Goal: Complete application form: Complete application form

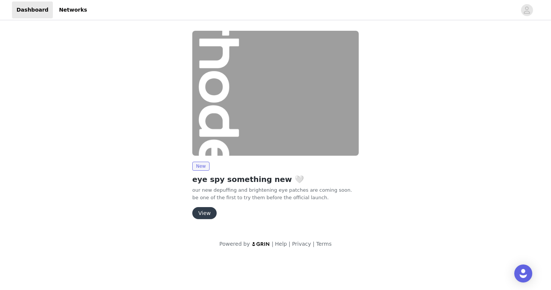
click at [207, 212] on button "View" at bounding box center [204, 213] width 24 height 12
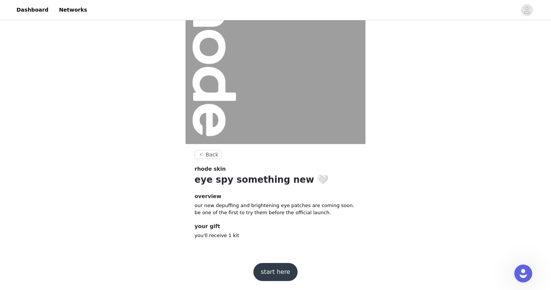
scroll to position [58, 0]
click at [274, 277] on button "start here" at bounding box center [276, 272] width 44 height 18
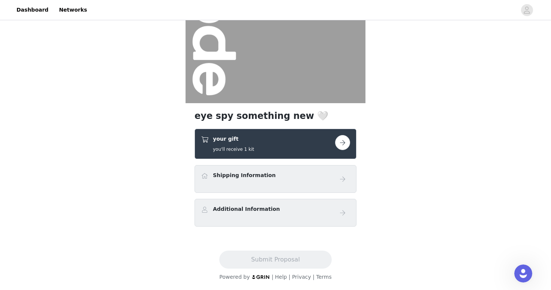
scroll to position [99, 0]
click at [289, 185] on div "Shipping Information" at bounding box center [275, 178] width 149 height 15
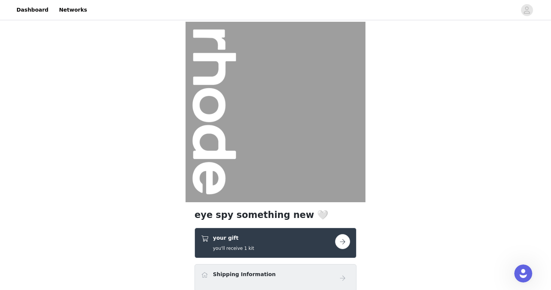
scroll to position [0, 0]
click at [272, 239] on div "your gift you'll receive 1 kit" at bounding box center [268, 243] width 134 height 18
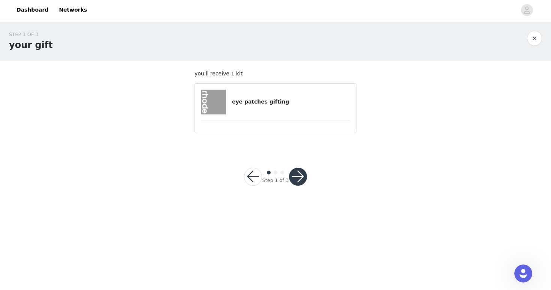
click at [286, 114] on div "eye patches gifting" at bounding box center [275, 102] width 149 height 25
click at [300, 177] on button "button" at bounding box center [298, 177] width 18 height 18
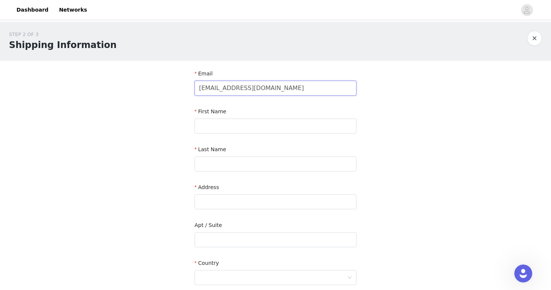
type input "[EMAIL_ADDRESS][DOMAIN_NAME]"
type input "[PERSON_NAME]"
paste input "[STREET_ADDRESS][US_STATE]"
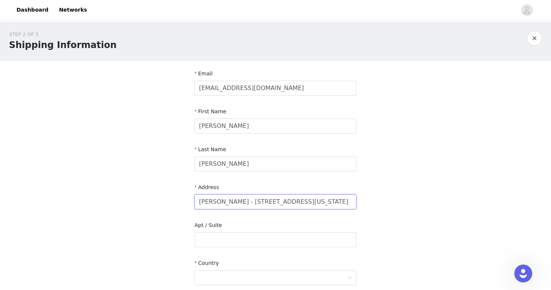
drag, startPoint x: 265, startPoint y: 204, endPoint x: 281, endPoint y: 203, distance: 16.2
click at [281, 203] on input "[PERSON_NAME] - [STREET_ADDRESS][US_STATE]" at bounding box center [276, 201] width 162 height 15
type input "[PERSON_NAME] - [STREET_ADDRESS][US_STATE]"
click at [259, 241] on input "text" at bounding box center [276, 239] width 162 height 15
paste input "Unit 1"
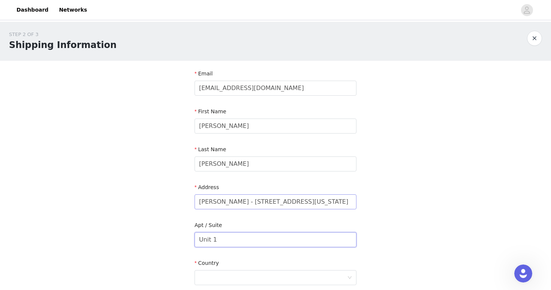
type input "Unit 1"
drag, startPoint x: 280, startPoint y: 204, endPoint x: 306, endPoint y: 202, distance: 26.3
click at [306, 202] on input "[PERSON_NAME] - [STREET_ADDRESS][US_STATE]" at bounding box center [276, 201] width 162 height 15
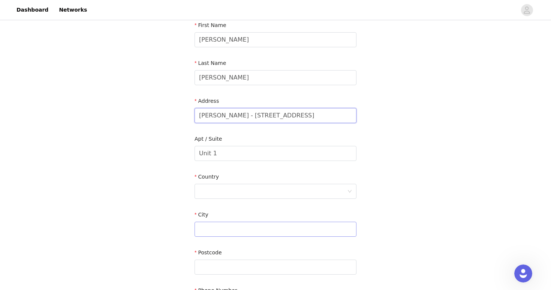
scroll to position [87, 0]
type input "[PERSON_NAME] - [STREET_ADDRESS]"
paste input "[US_STATE]"
type input "[US_STATE]"
click at [234, 187] on div at bounding box center [273, 190] width 148 height 14
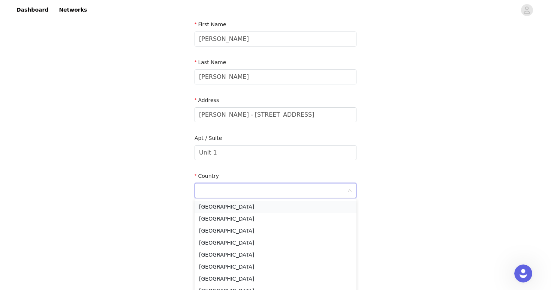
click at [234, 204] on li "[GEOGRAPHIC_DATA]" at bounding box center [276, 207] width 162 height 12
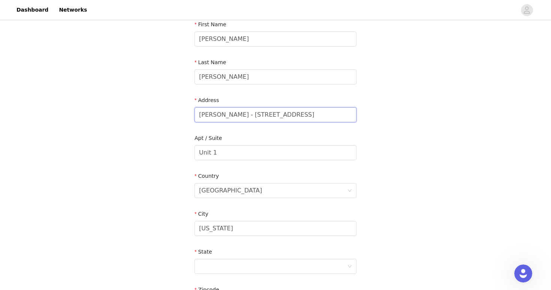
click at [289, 114] on input "[PERSON_NAME] - [STREET_ADDRESS]" at bounding box center [276, 114] width 162 height 15
click at [287, 114] on input "[PERSON_NAME] - [STREET_ADDRESS]" at bounding box center [276, 114] width 162 height 15
type input "[PERSON_NAME] - [STREET_ADDRESS]"
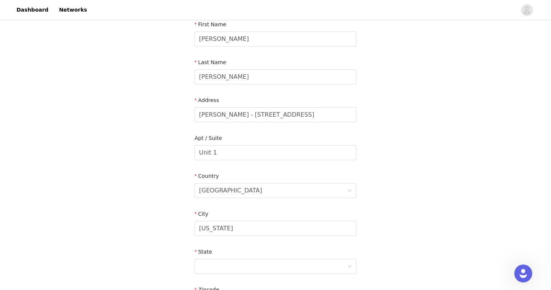
click at [242, 257] on div "State" at bounding box center [276, 253] width 162 height 11
click at [244, 263] on div at bounding box center [273, 266] width 148 height 14
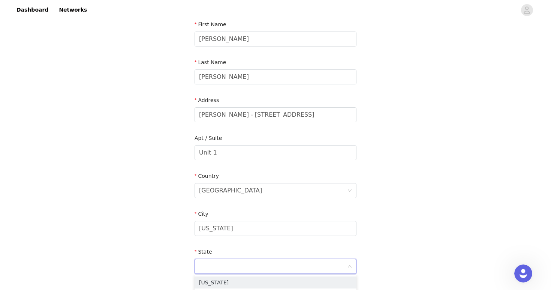
paste input "NY"
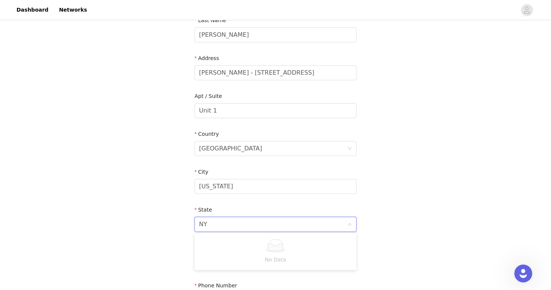
scroll to position [139, 0]
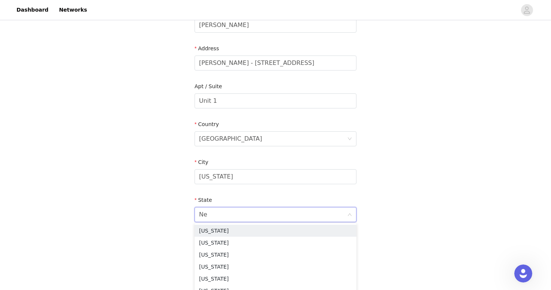
type input "New"
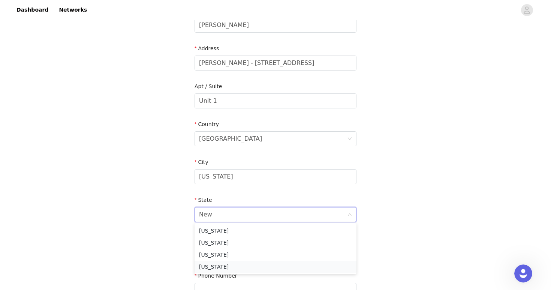
click at [224, 262] on li "[US_STATE]" at bounding box center [276, 267] width 162 height 12
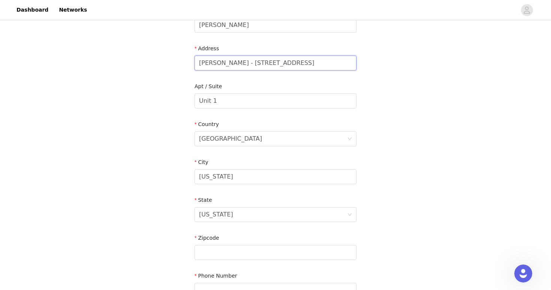
click at [291, 63] on input "[PERSON_NAME] - [STREET_ADDRESS]" at bounding box center [276, 63] width 162 height 15
type input "[PERSON_NAME] - [STREET_ADDRESS]"
paste input "10003"
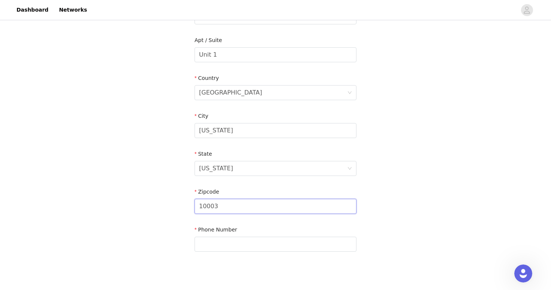
scroll to position [187, 0]
type input "10003"
paste input "‭[PHONE_NUMBER]‬"
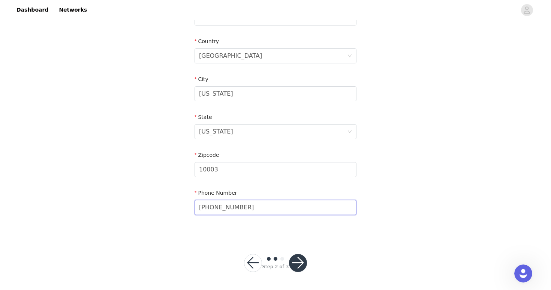
scroll to position [221, 0]
type input "‭[PHONE_NUMBER]‬"
click at [300, 261] on button "button" at bounding box center [298, 263] width 18 height 18
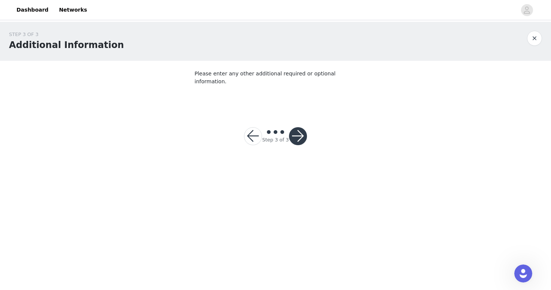
click at [296, 130] on button "button" at bounding box center [298, 136] width 18 height 18
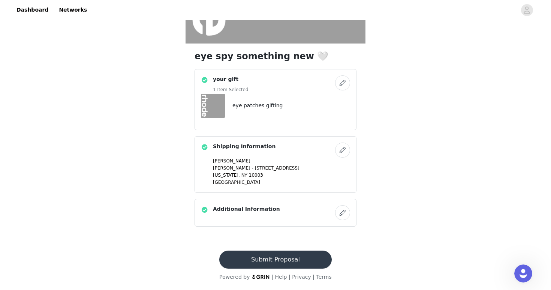
scroll to position [159, 0]
click at [302, 263] on button "Submit Proposal" at bounding box center [275, 260] width 112 height 18
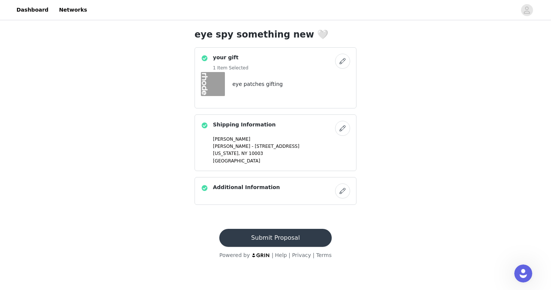
scroll to position [0, 0]
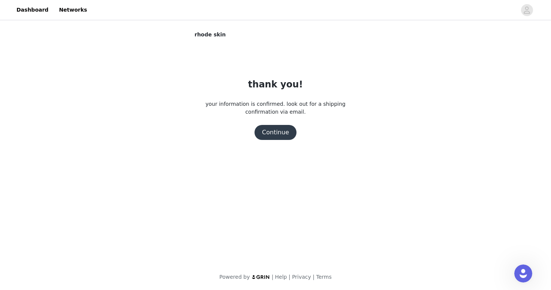
click at [286, 128] on button "Continue" at bounding box center [276, 132] width 42 height 15
